Goal: Contribute content: Add original content to the website for others to see

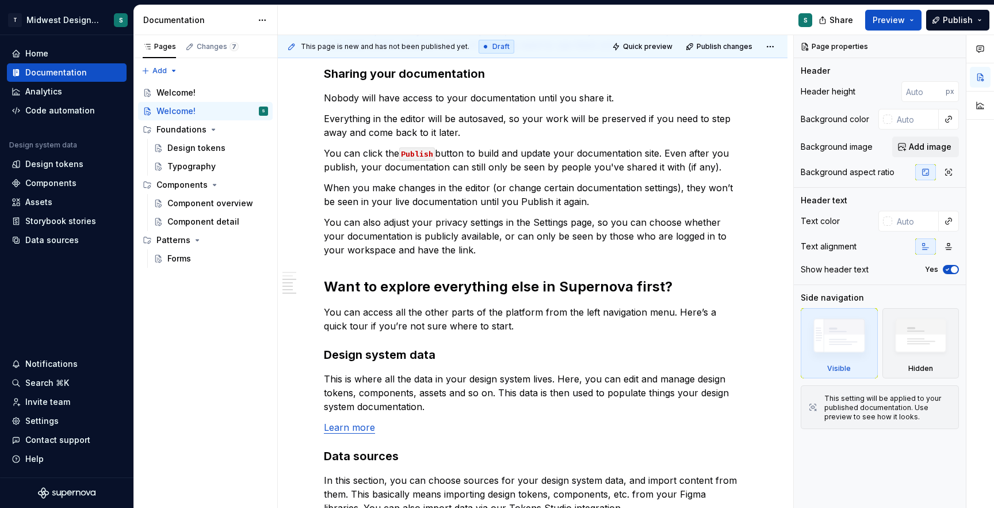
scroll to position [367, 0]
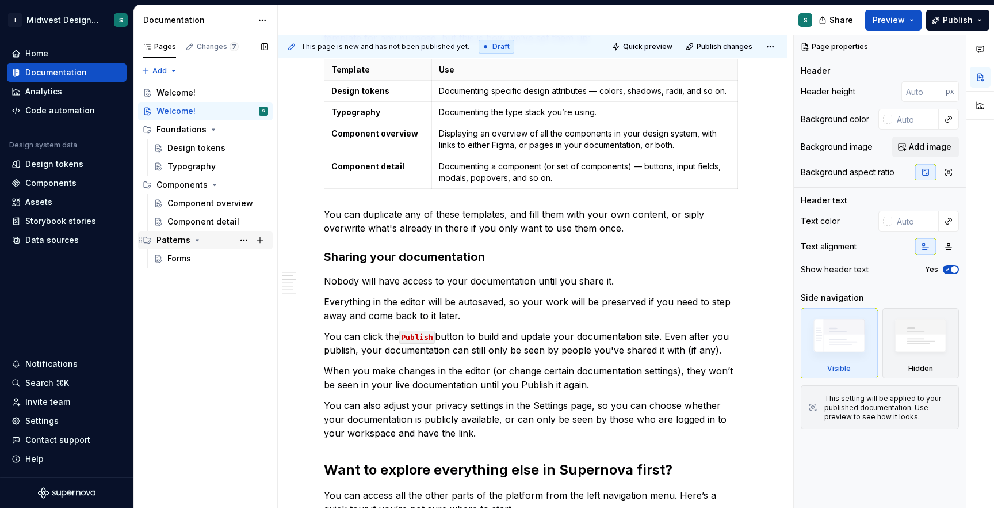
click at [173, 238] on div "Patterns" at bounding box center [174, 240] width 34 height 12
click at [176, 257] on div "Forms" at bounding box center [179, 259] width 24 height 12
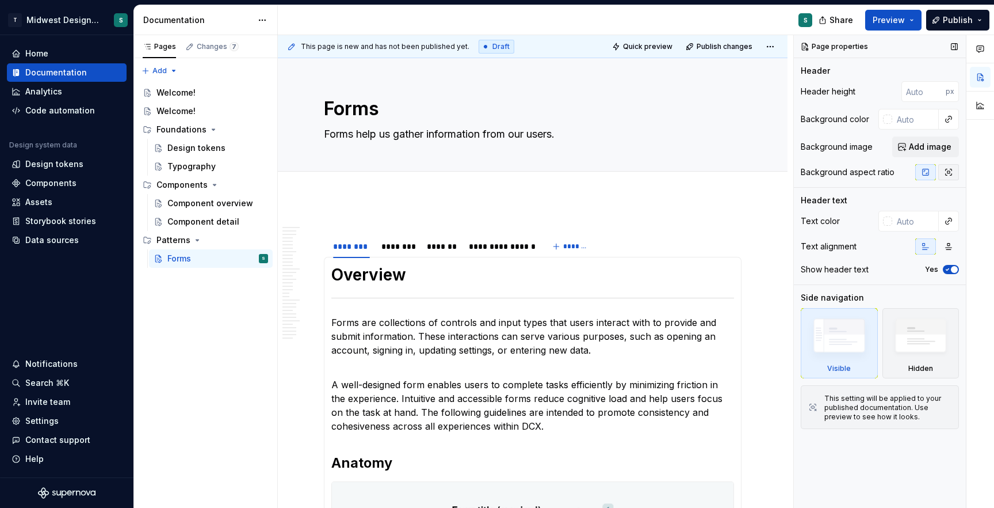
click at [953, 173] on icon "button" at bounding box center [948, 171] width 9 height 9
click at [925, 171] on icon "button" at bounding box center [925, 171] width 9 height 9
click at [169, 234] on div "Patterns" at bounding box center [174, 240] width 34 height 12
click at [177, 207] on div "Component overview" at bounding box center [200, 203] width 66 height 12
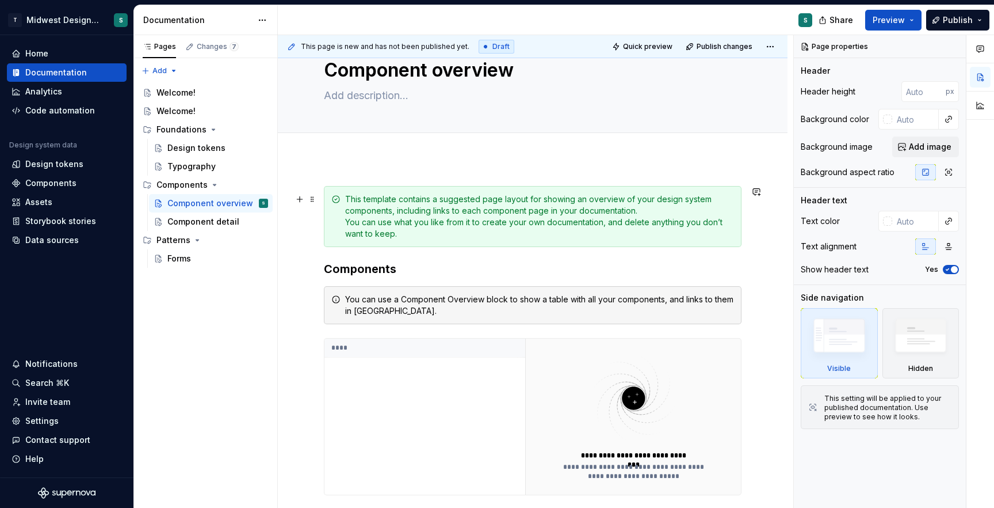
scroll to position [27, 0]
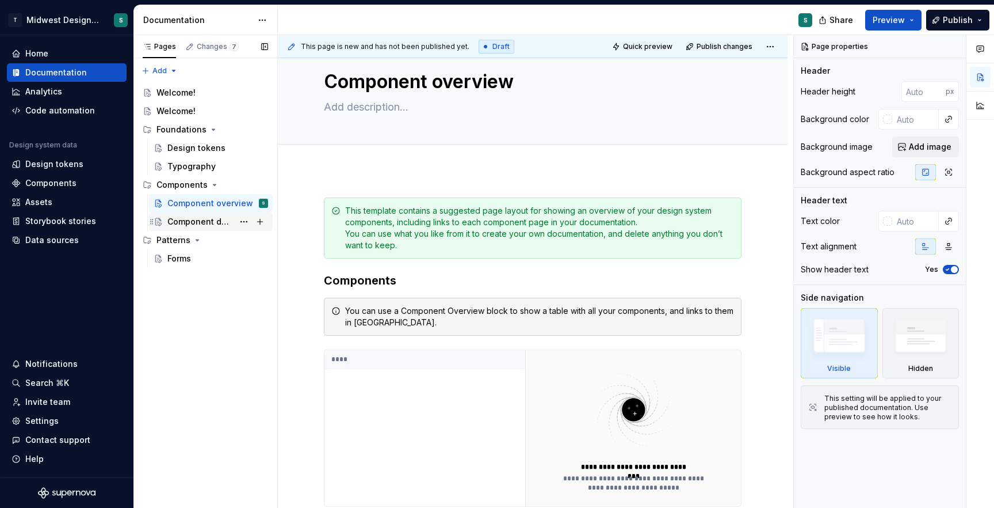
click at [188, 223] on div "Component detail" at bounding box center [200, 222] width 66 height 12
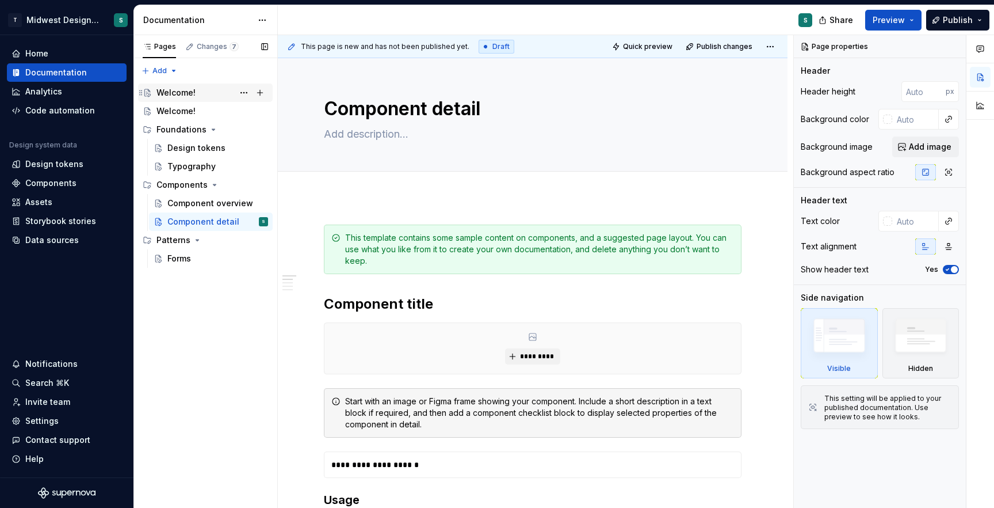
click at [171, 92] on div "Welcome!" at bounding box center [176, 93] width 39 height 12
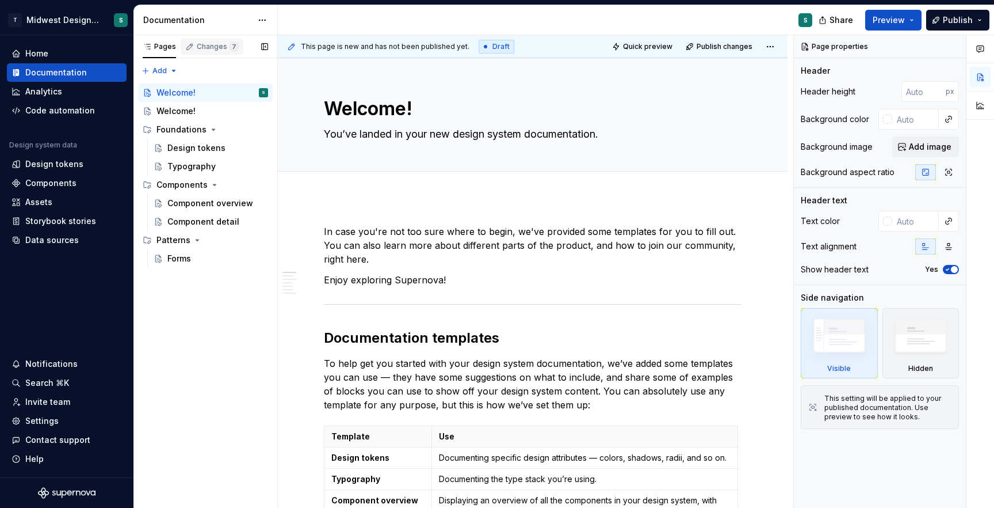
click at [200, 47] on div "Changes 7" at bounding box center [218, 46] width 42 height 9
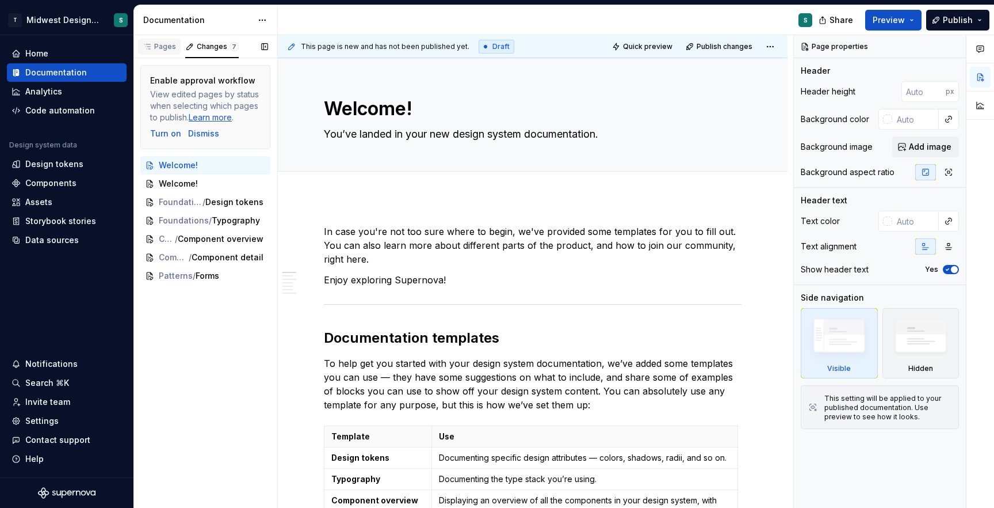
click at [169, 44] on div "Pages" at bounding box center [159, 46] width 33 height 9
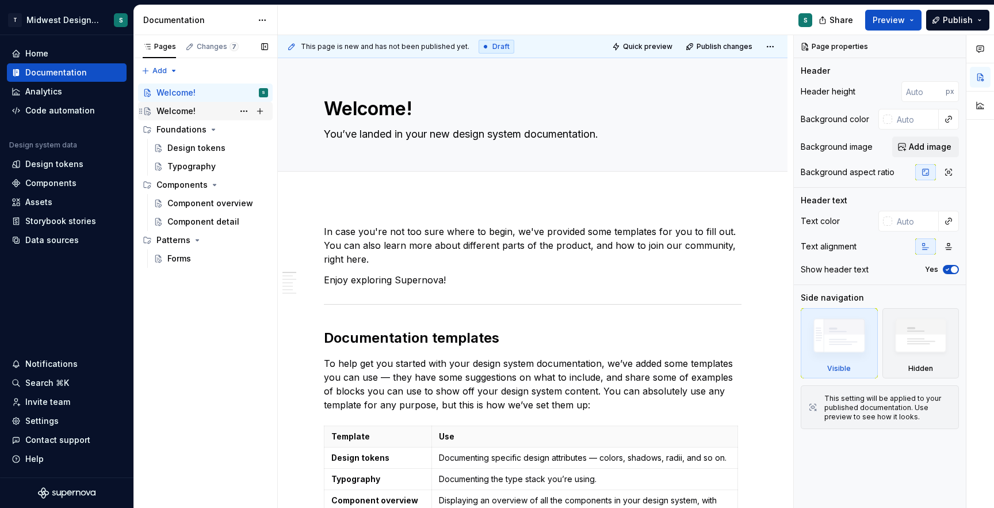
click at [200, 107] on div "Welcome!" at bounding box center [213, 111] width 112 height 16
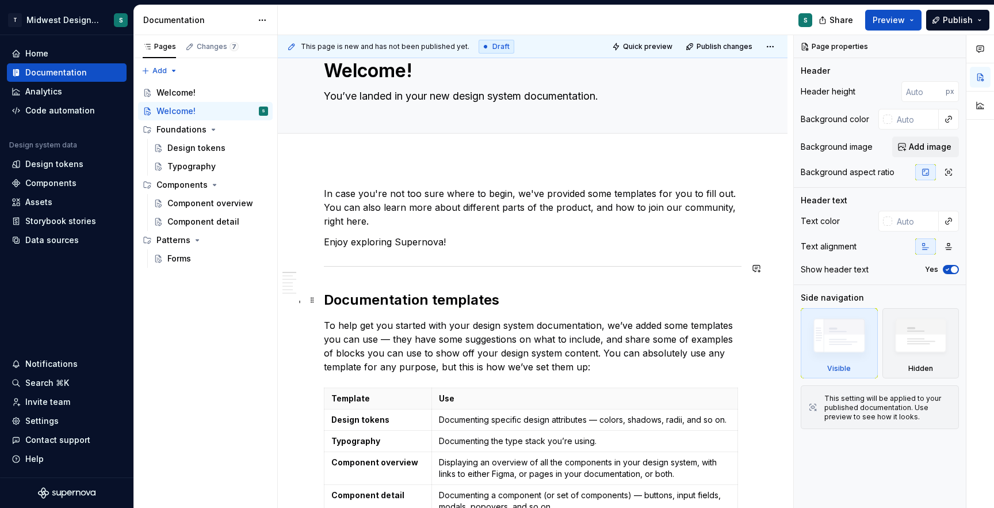
scroll to position [40, 0]
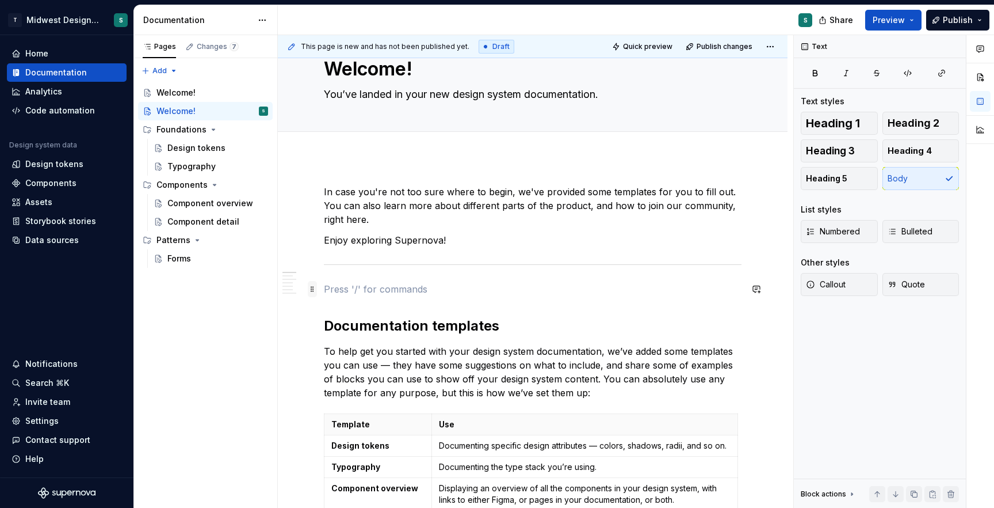
click at [315, 288] on span at bounding box center [312, 289] width 9 height 16
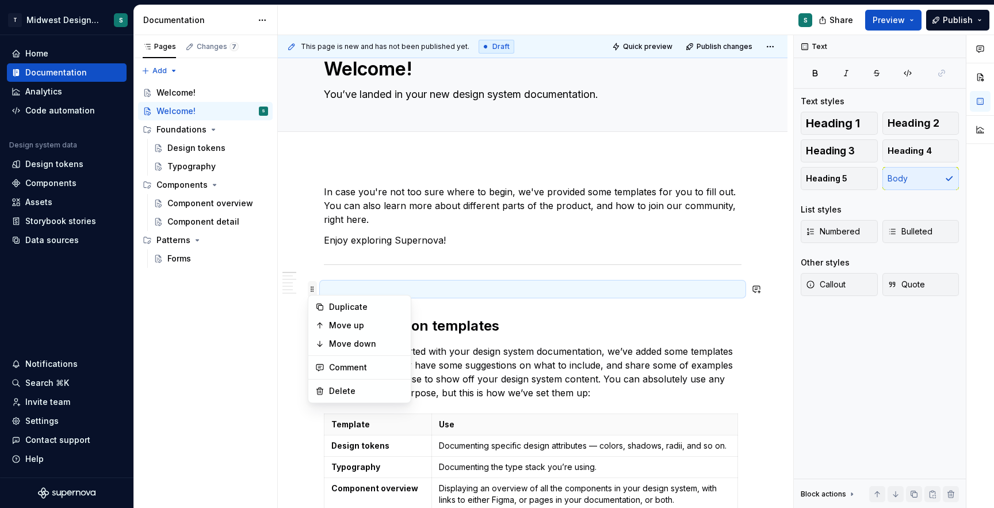
click at [314, 287] on span at bounding box center [312, 289] width 9 height 16
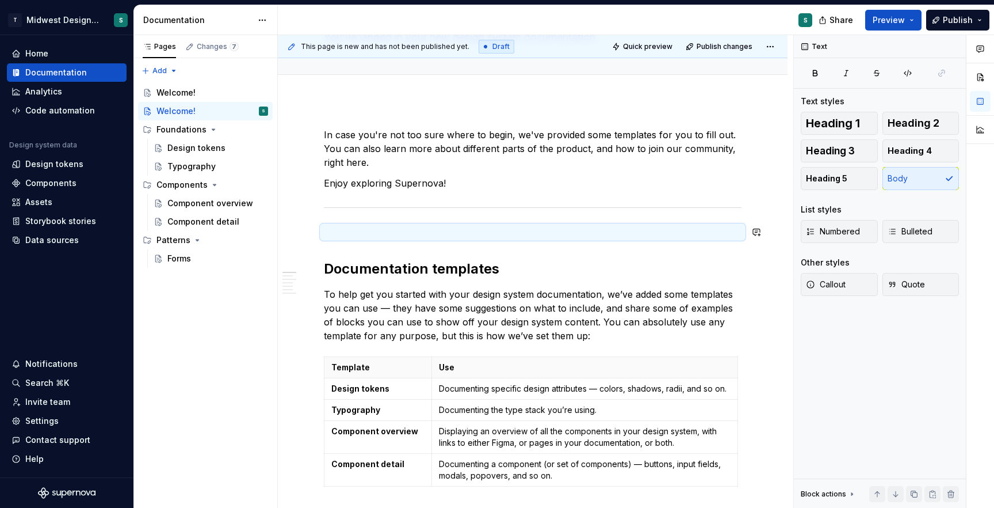
scroll to position [101, 0]
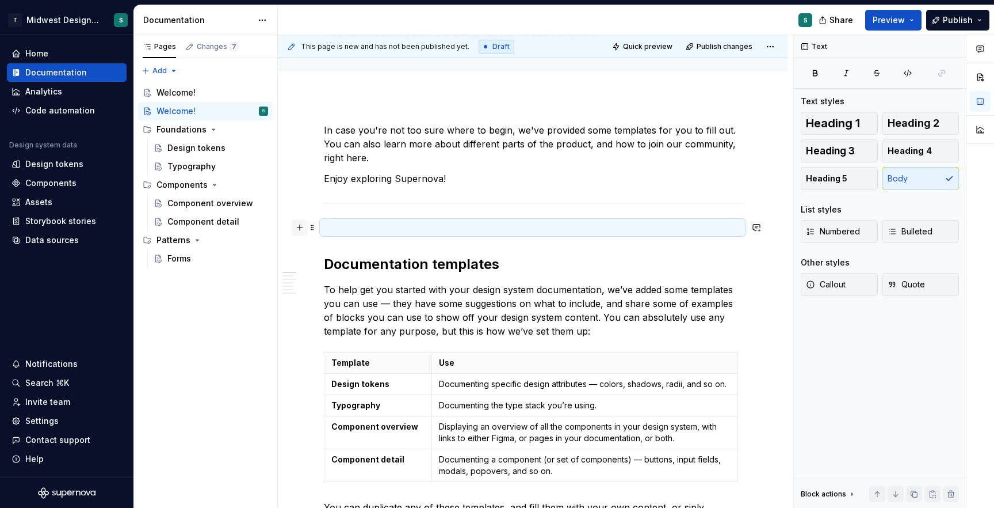
click at [299, 229] on button "button" at bounding box center [300, 227] width 16 height 16
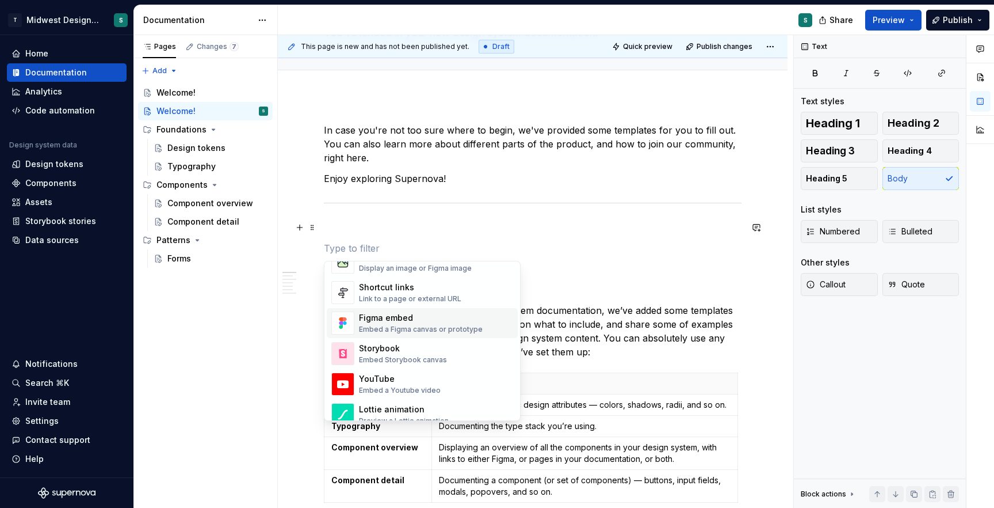
scroll to position [517, 0]
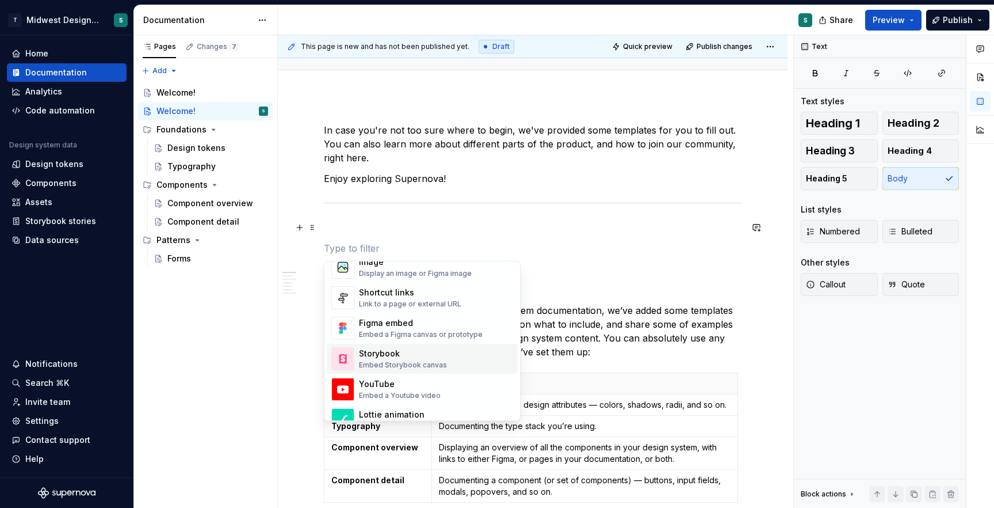
click at [393, 352] on div "Storybook" at bounding box center [403, 354] width 88 height 12
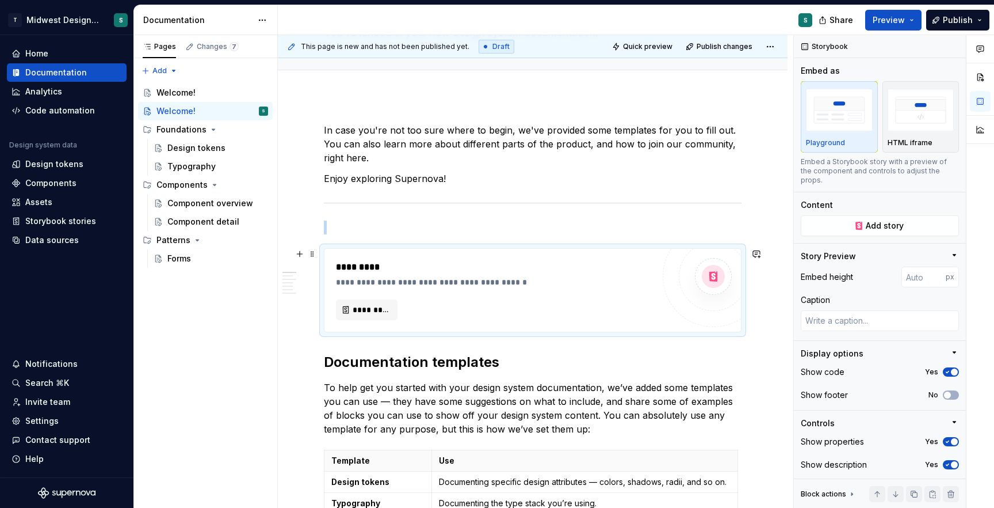
click at [382, 280] on div "**********" at bounding box center [497, 282] width 323 height 12
click at [356, 224] on p at bounding box center [533, 227] width 418 height 14
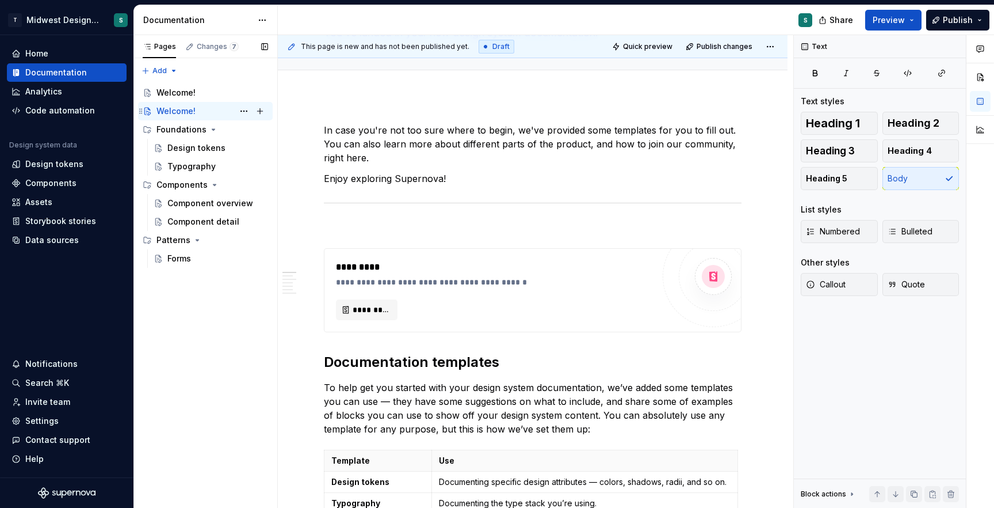
click at [177, 109] on div "Welcome!" at bounding box center [176, 111] width 39 height 12
click at [247, 110] on button "Page tree" at bounding box center [244, 111] width 16 height 16
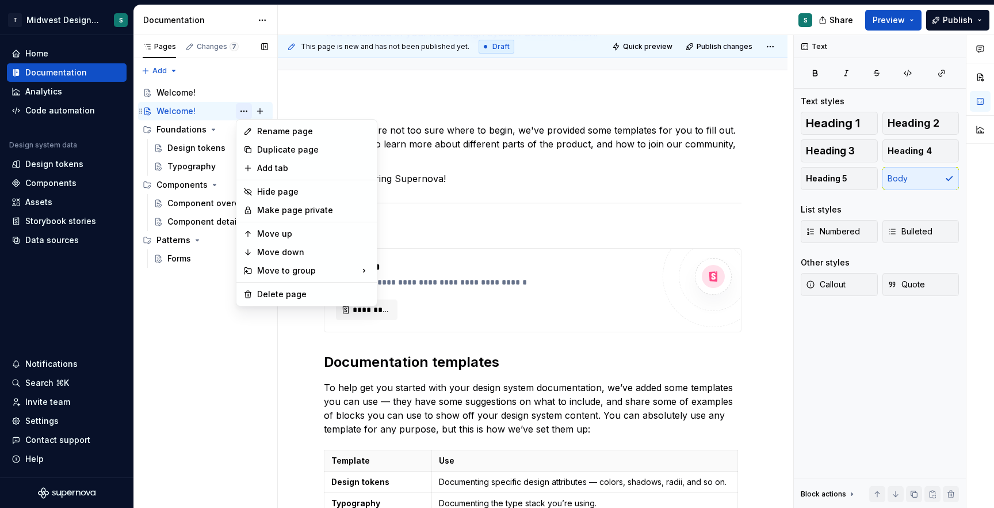
type textarea "*"
click at [283, 132] on div "Rename page" at bounding box center [313, 131] width 113 height 12
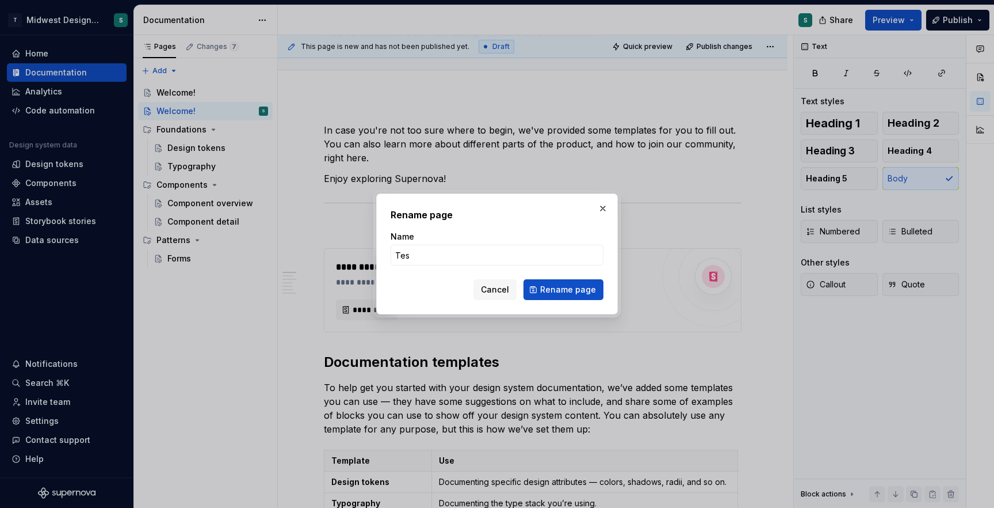
type input "Test"
click button "Rename page" at bounding box center [564, 289] width 80 height 21
type textarea "*"
type textarea "Test"
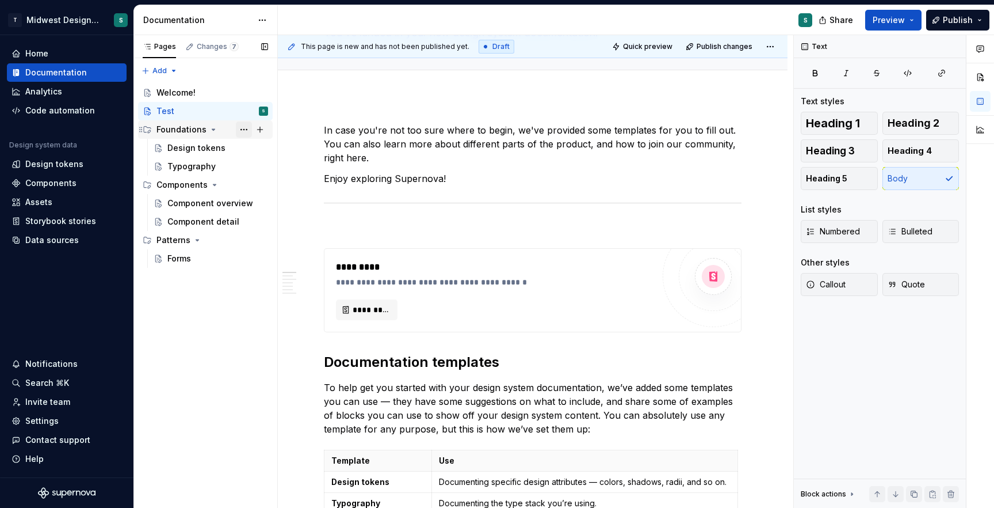
click at [246, 132] on button "Page tree" at bounding box center [244, 129] width 16 height 16
click at [247, 132] on div "Pages Changes 7 Add Accessibility guide for tree Page tree. Navigate the tree w…" at bounding box center [206, 271] width 144 height 473
click at [180, 125] on div "Foundations" at bounding box center [182, 130] width 50 height 12
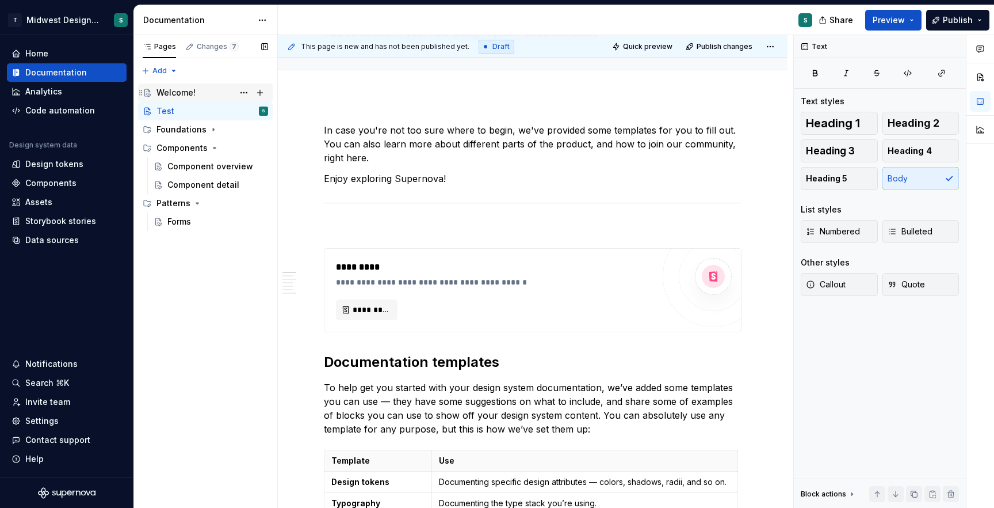
click at [167, 85] on div "Welcome!" at bounding box center [213, 93] width 112 height 16
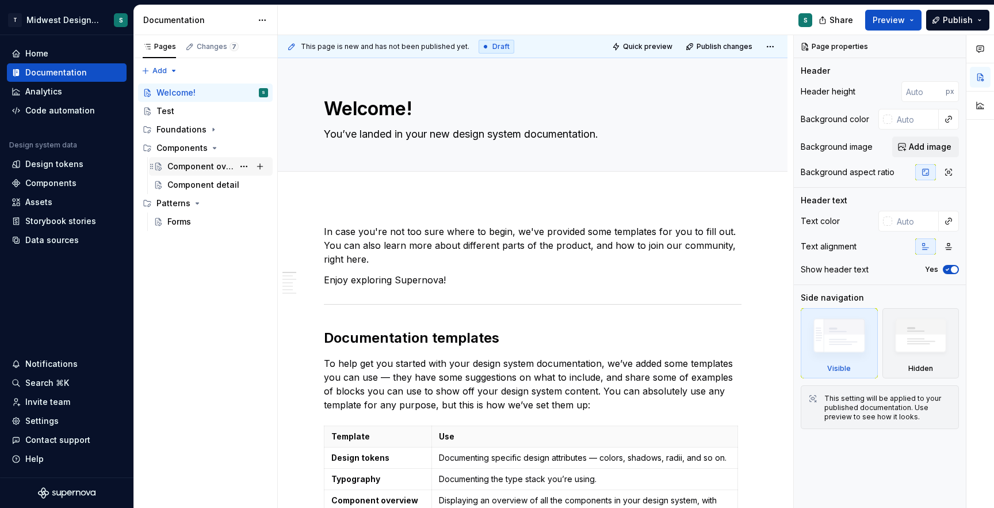
click at [201, 169] on div "Component overview" at bounding box center [200, 167] width 66 height 12
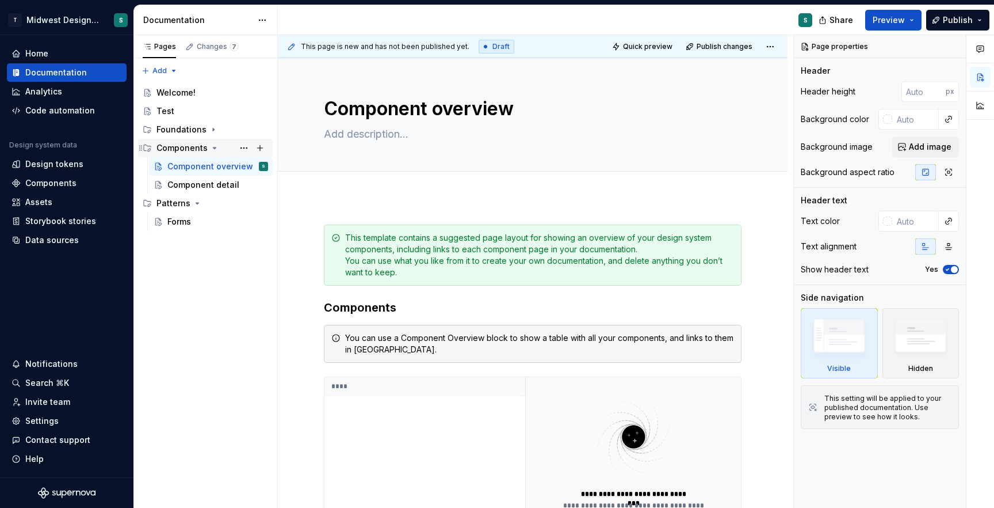
click at [174, 147] on div "Components" at bounding box center [182, 148] width 51 height 12
click at [193, 182] on div "Component detail" at bounding box center [200, 185] width 66 height 12
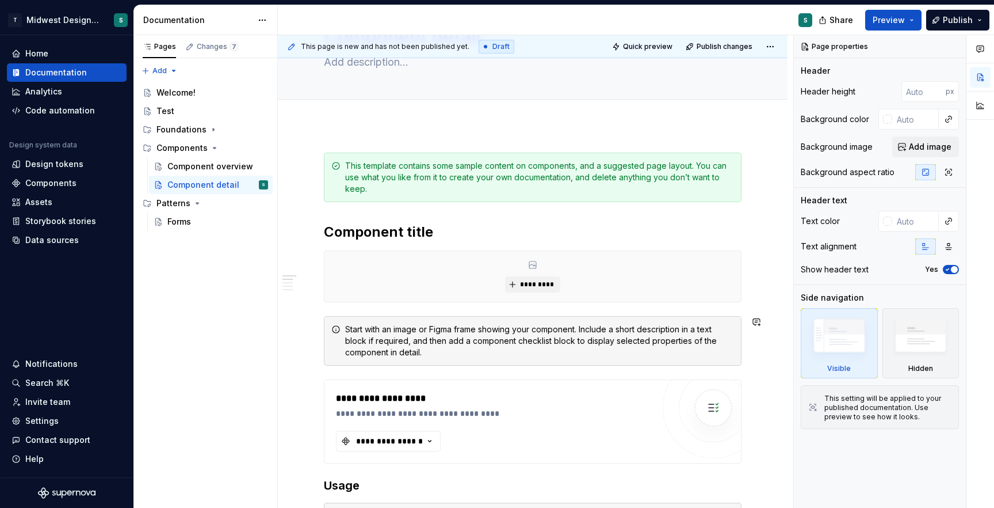
scroll to position [73, 0]
click at [243, 184] on button "Page tree" at bounding box center [244, 185] width 16 height 16
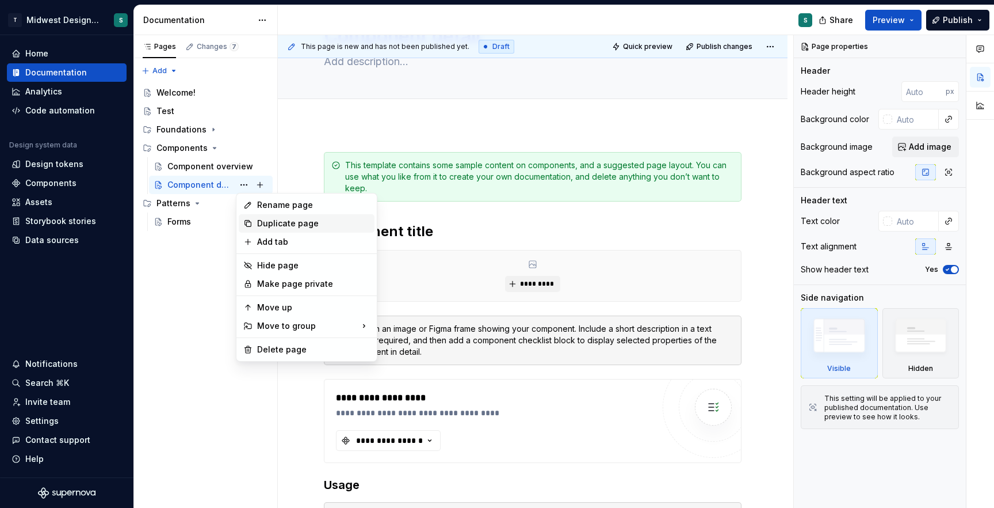
click at [273, 224] on div "Duplicate page" at bounding box center [313, 224] width 113 height 12
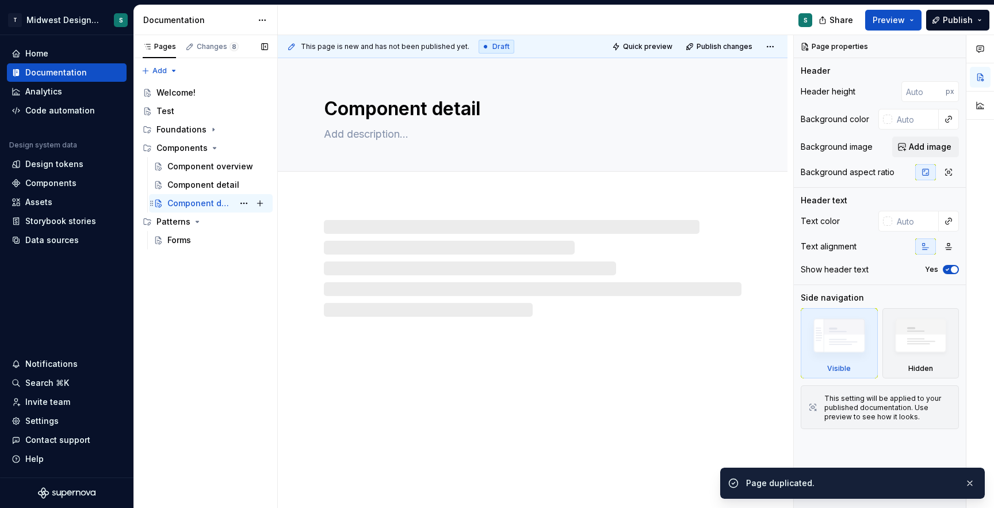
click at [195, 204] on div "Component detail" at bounding box center [200, 203] width 66 height 12
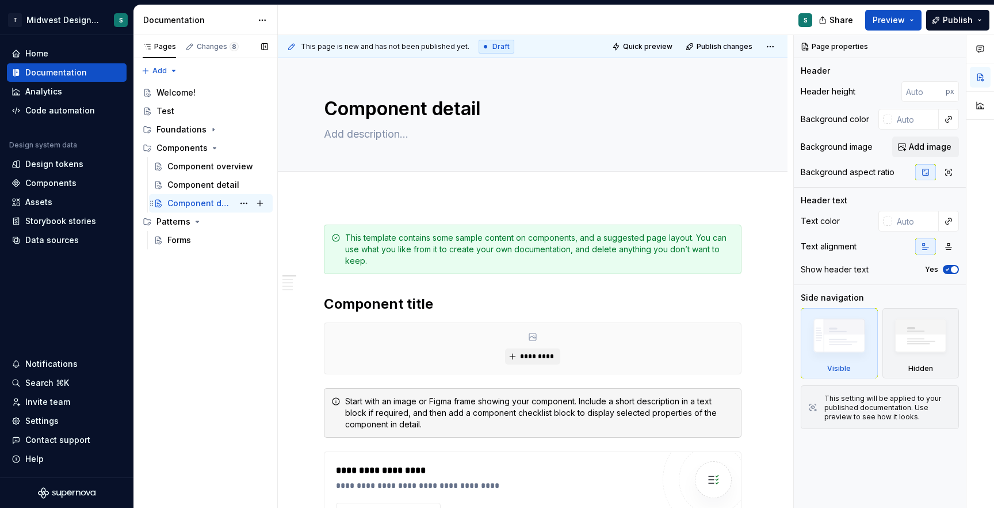
type textarea "*"
